Goal: Information Seeking & Learning: Learn about a topic

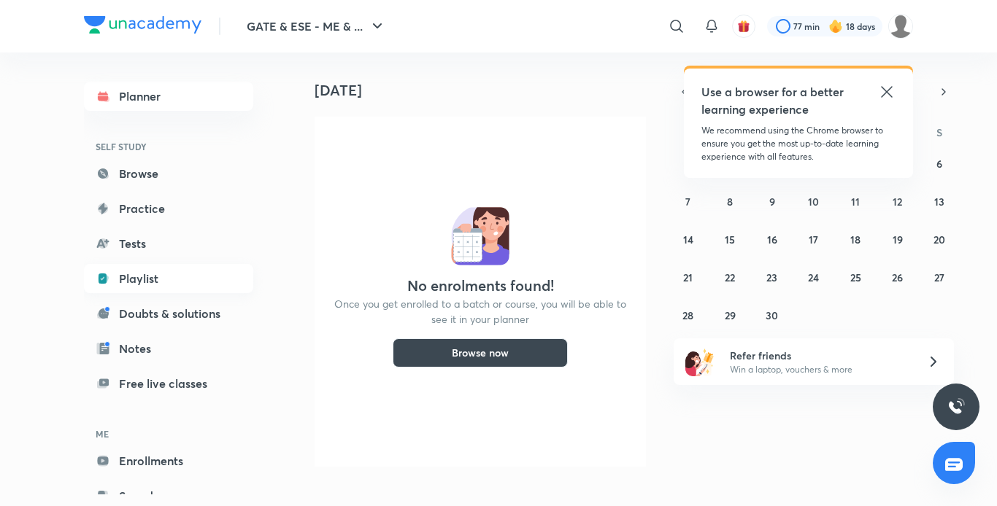
click at [141, 285] on link "Playlist" at bounding box center [168, 278] width 169 height 29
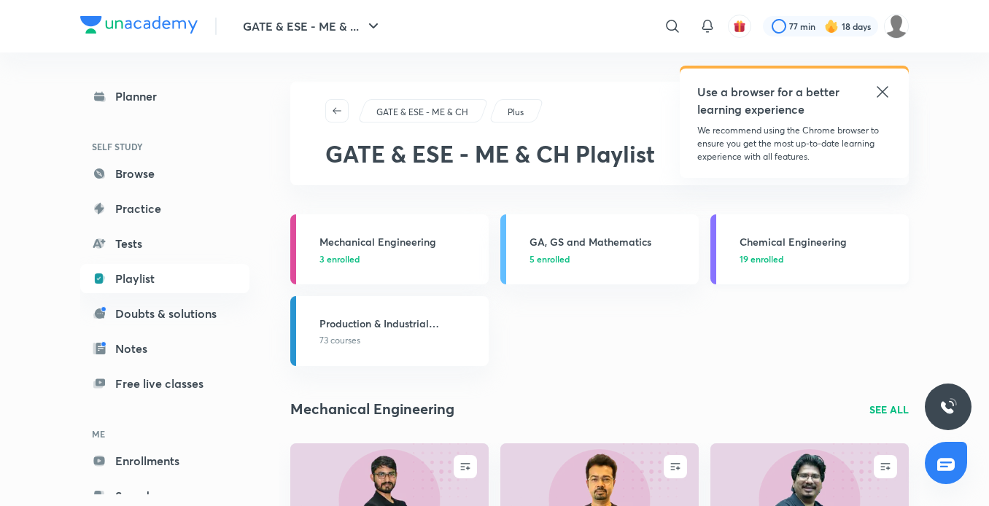
click at [769, 246] on h3 "Chemical Engineering" at bounding box center [820, 241] width 161 height 15
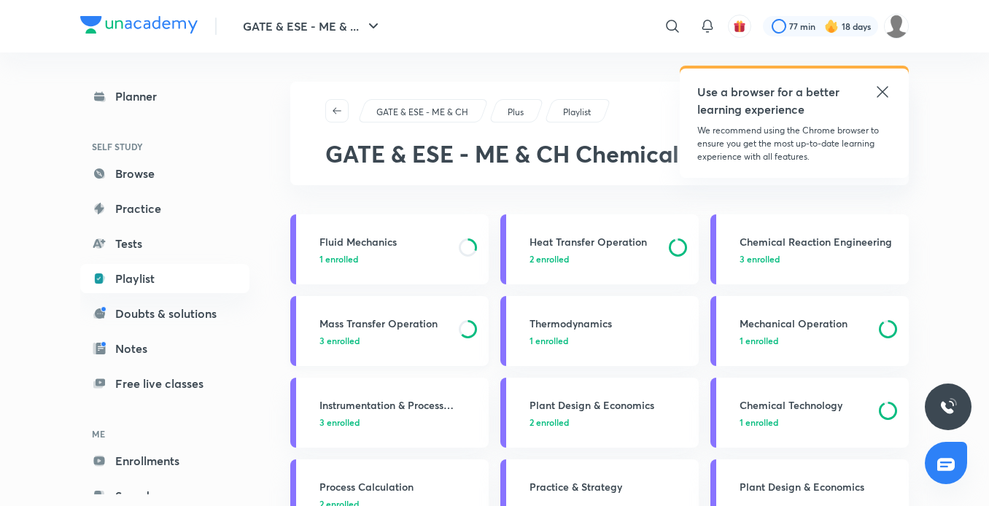
click at [400, 330] on h3 "Mass Transfer Operation" at bounding box center [385, 323] width 131 height 15
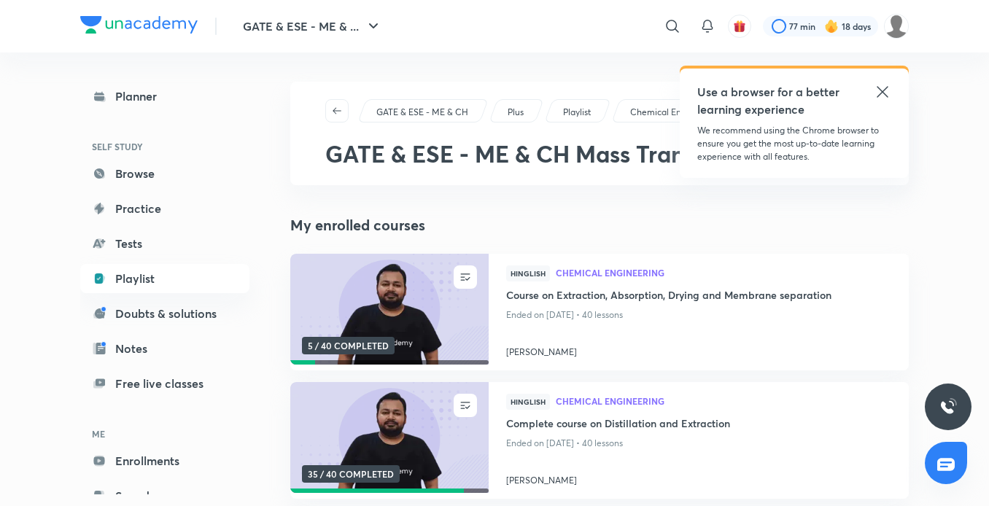
click at [400, 330] on img at bounding box center [389, 309] width 202 height 113
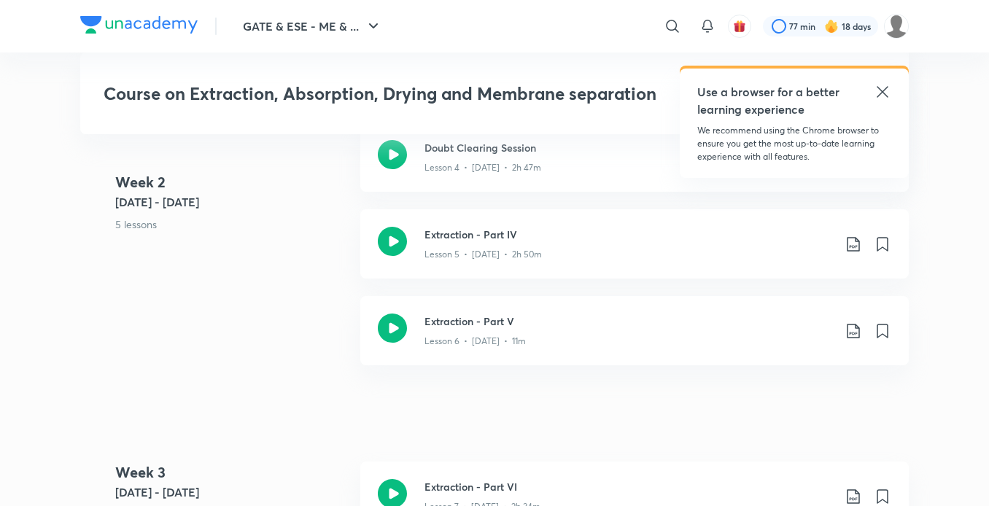
scroll to position [1390, 0]
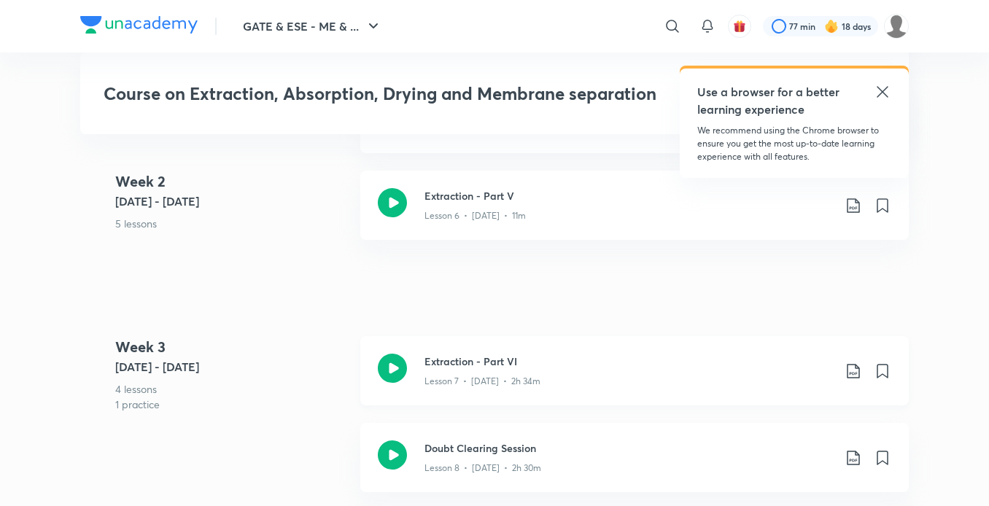
click at [469, 384] on p "Lesson 7 • [DATE] • 2h 34m" at bounding box center [483, 381] width 116 height 13
